Goal: Information Seeking & Learning: Learn about a topic

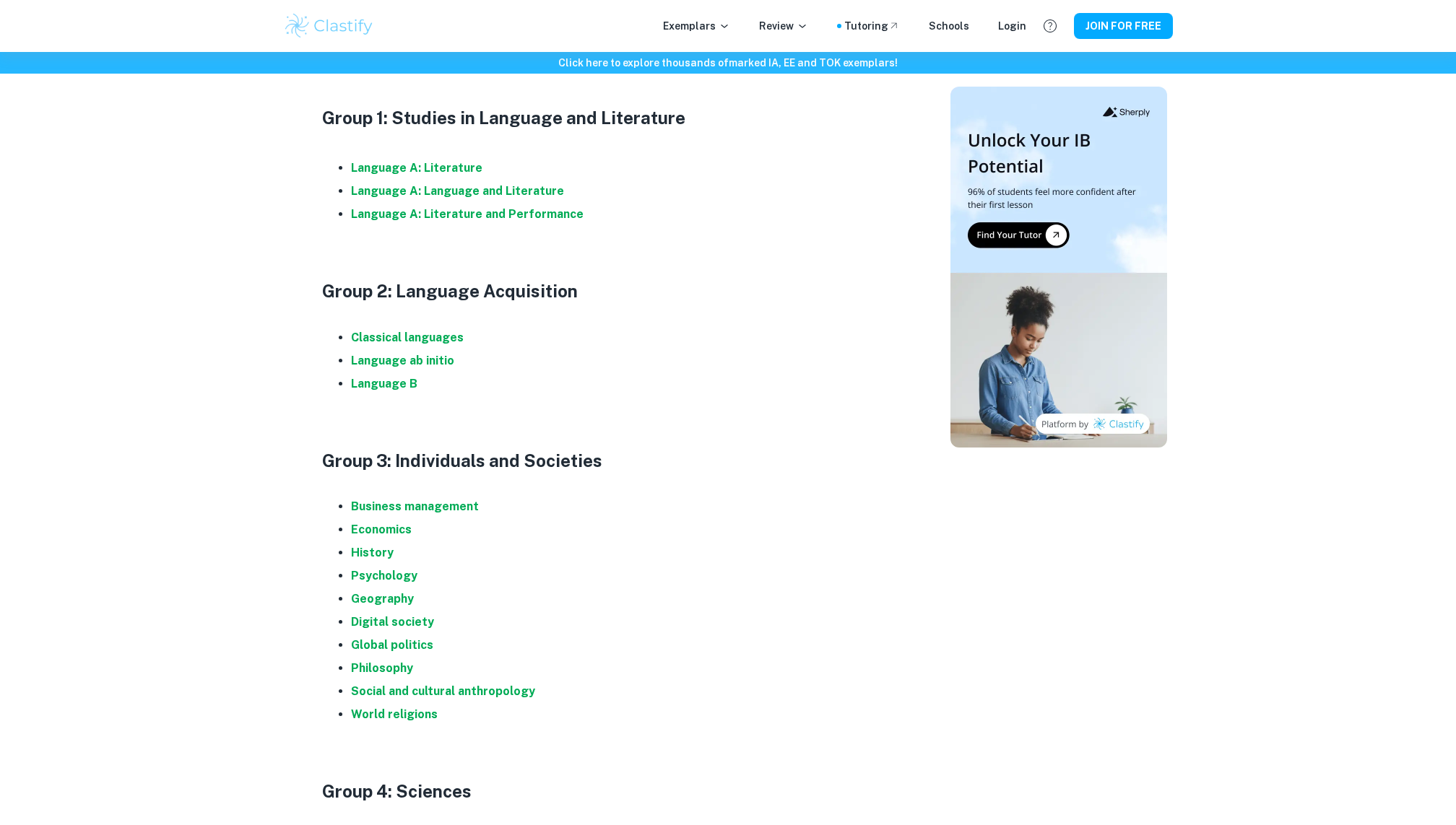
scroll to position [733, 0]
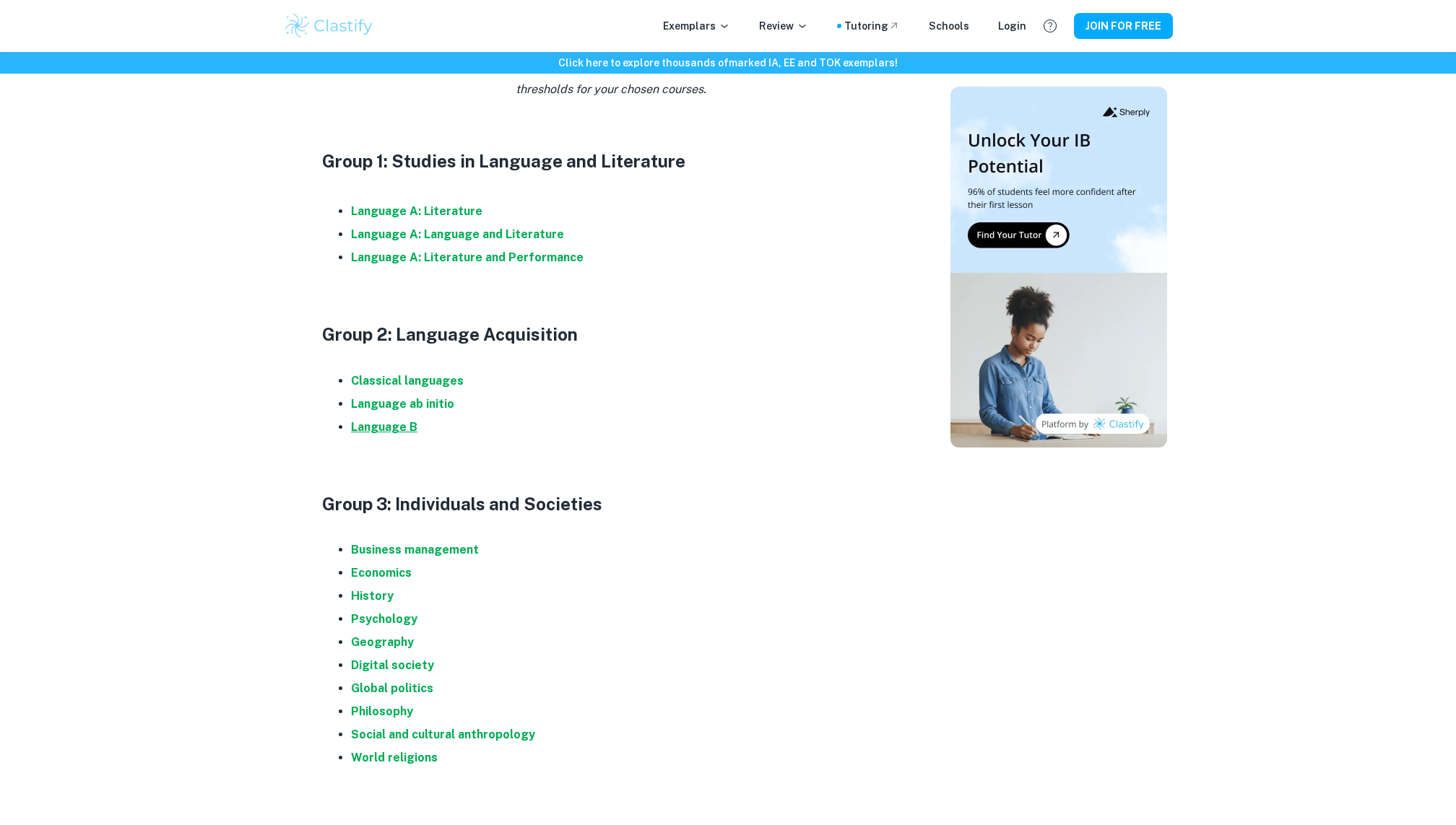
click at [384, 424] on strong "Language B" at bounding box center [384, 427] width 67 height 14
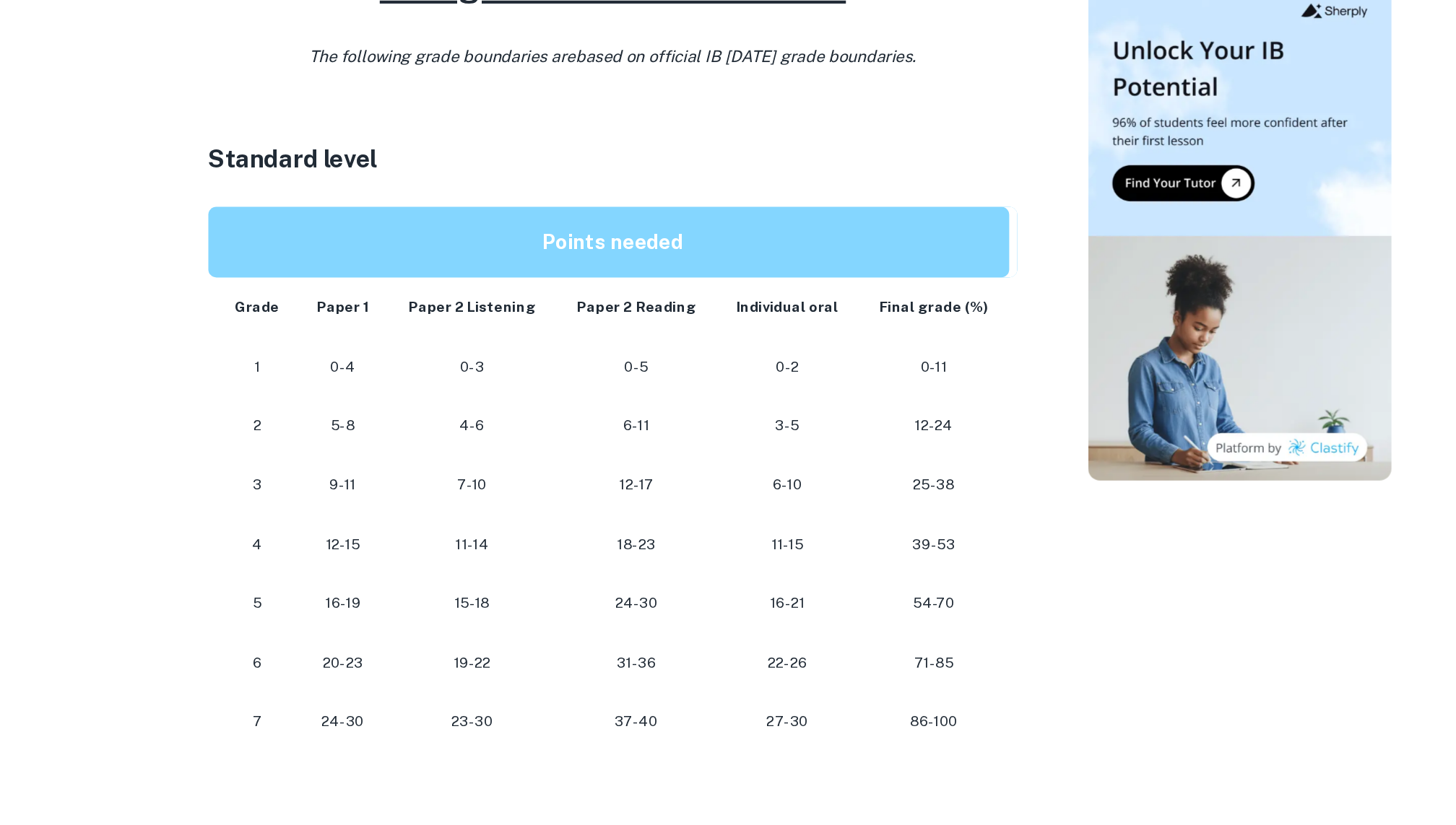
scroll to position [664, 0]
